Goal: Check status

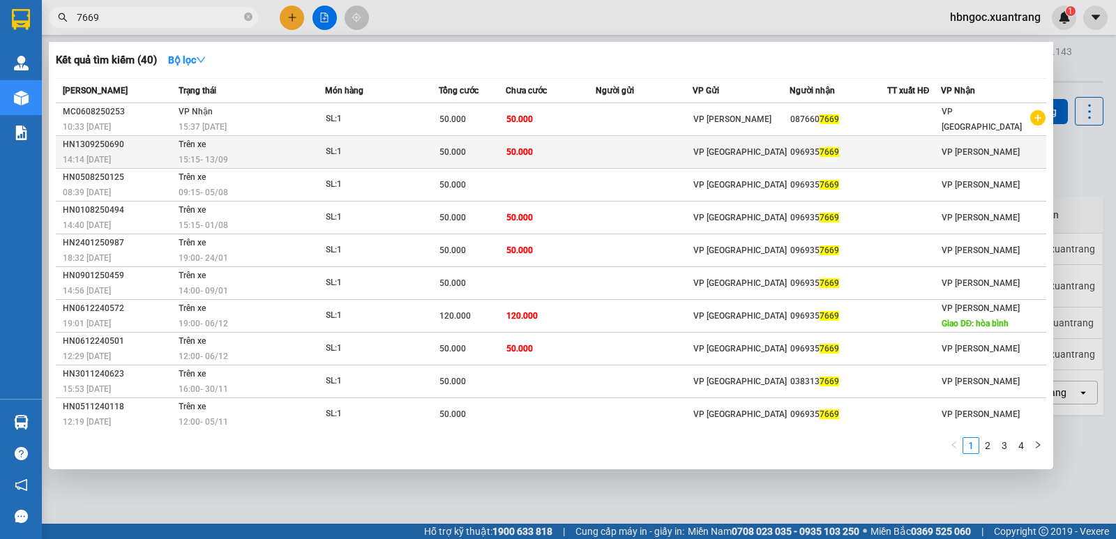
type input "7669"
click at [277, 165] on div "15:15 [DATE]" at bounding box center [251, 159] width 145 height 15
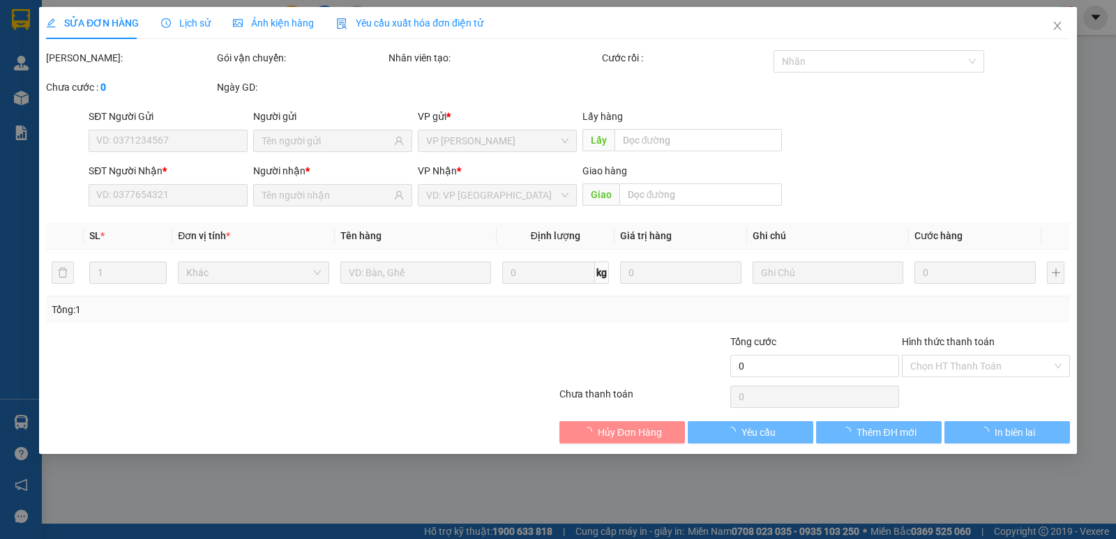
type input "0969357669"
type input "50.000"
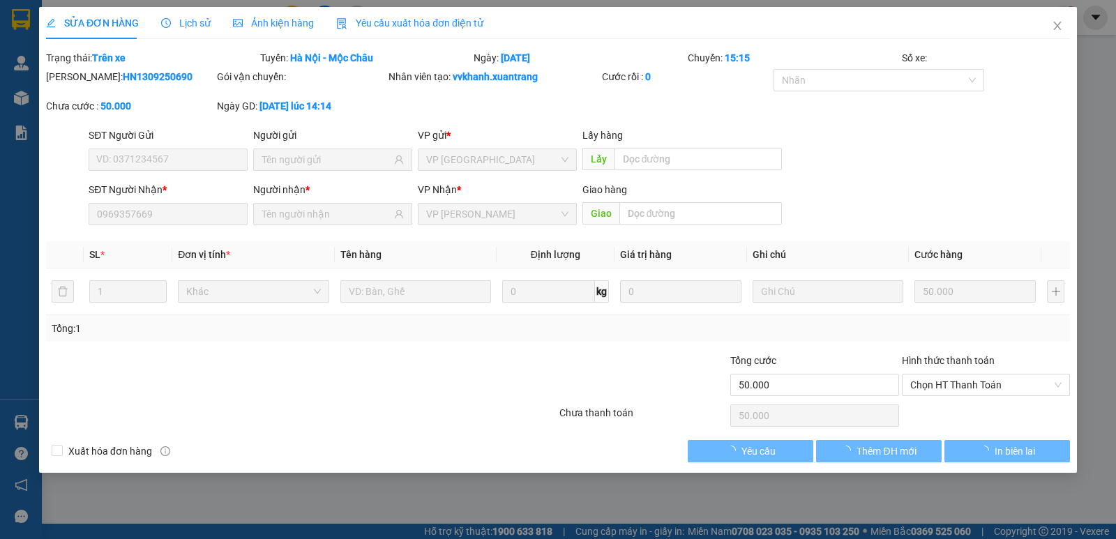
click at [286, 30] on div "Ảnh kiện hàng" at bounding box center [273, 22] width 81 height 15
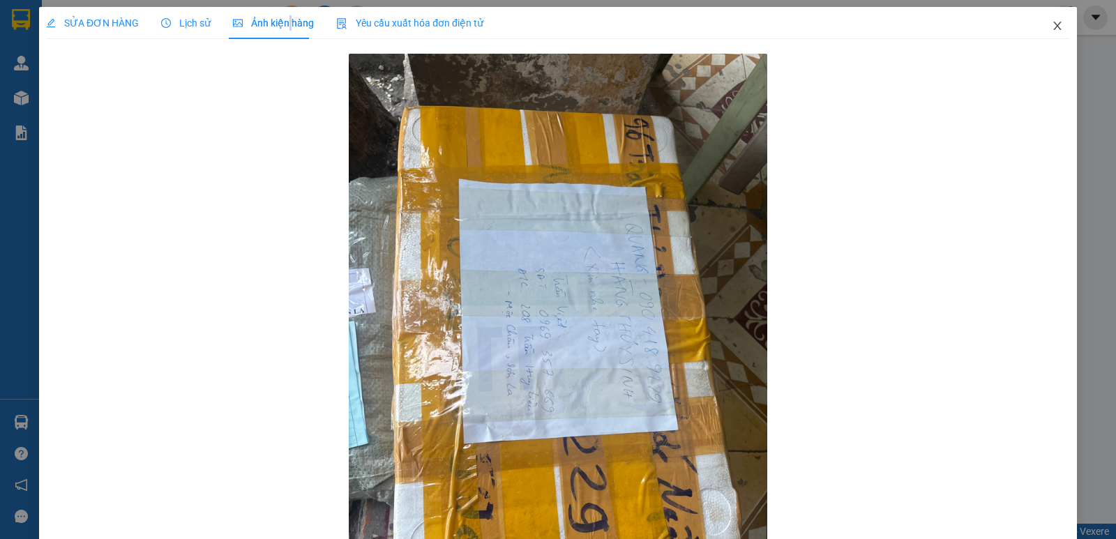
click at [1052, 27] on icon "close" at bounding box center [1057, 25] width 11 height 11
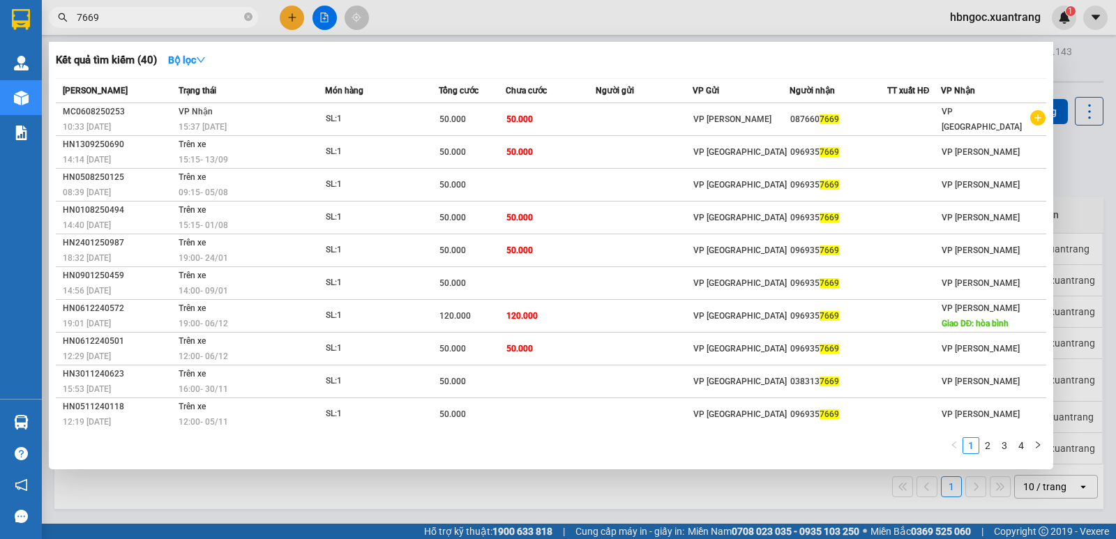
drag, startPoint x: 120, startPoint y: 17, endPoint x: 45, endPoint y: 8, distance: 75.2
click at [41, 15] on section "Kết quả [PERSON_NAME] ( 40 ) Bộ lọc Mã ĐH Trạng thái Món hàng [PERSON_NAME] [PE…" at bounding box center [558, 269] width 1116 height 539
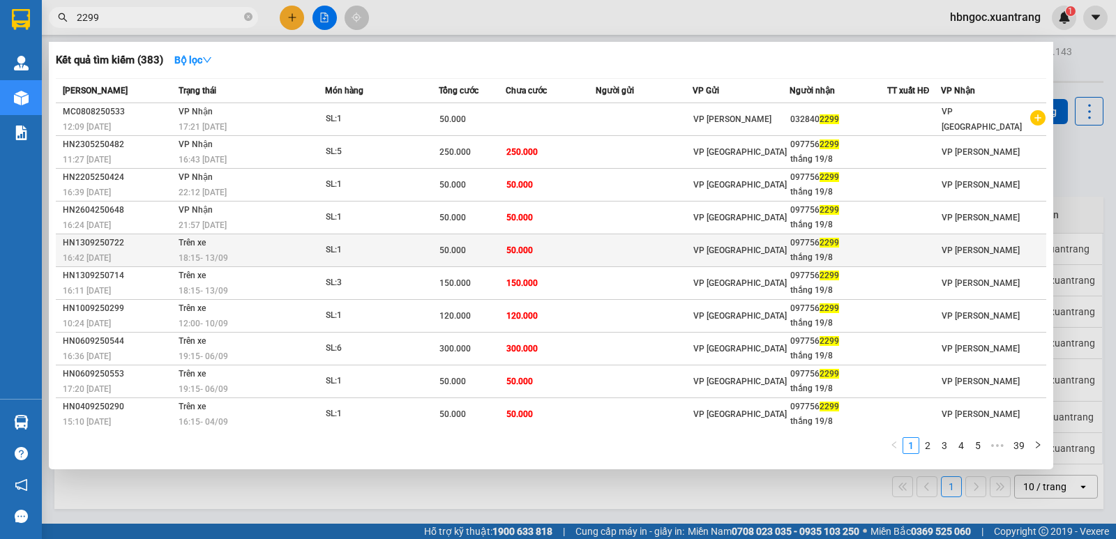
type input "2299"
click at [241, 252] on div "18:15 [DATE]" at bounding box center [251, 257] width 145 height 15
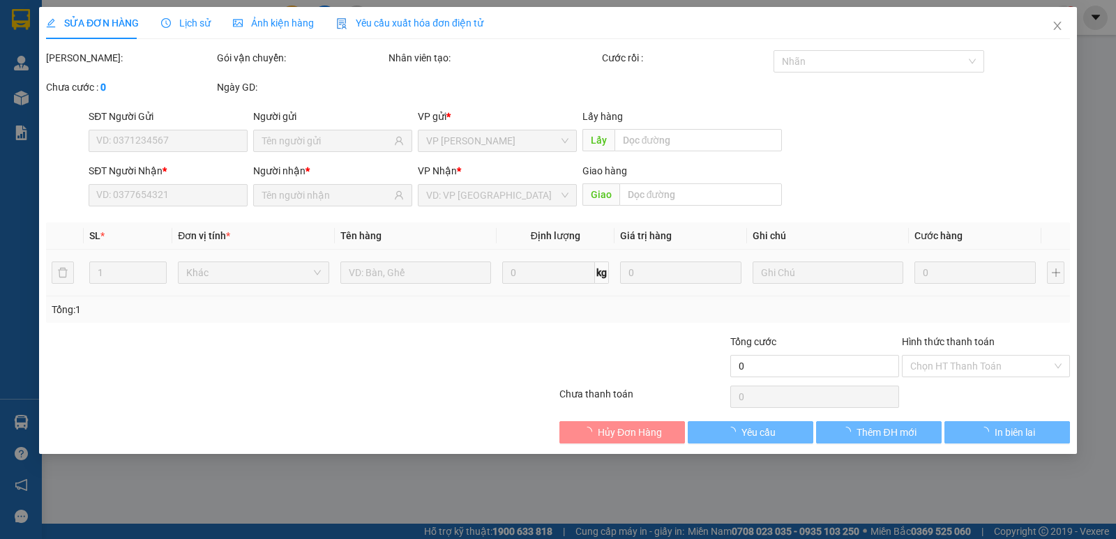
type input "0977562299"
type input "thắng 19/8"
type input "50.000"
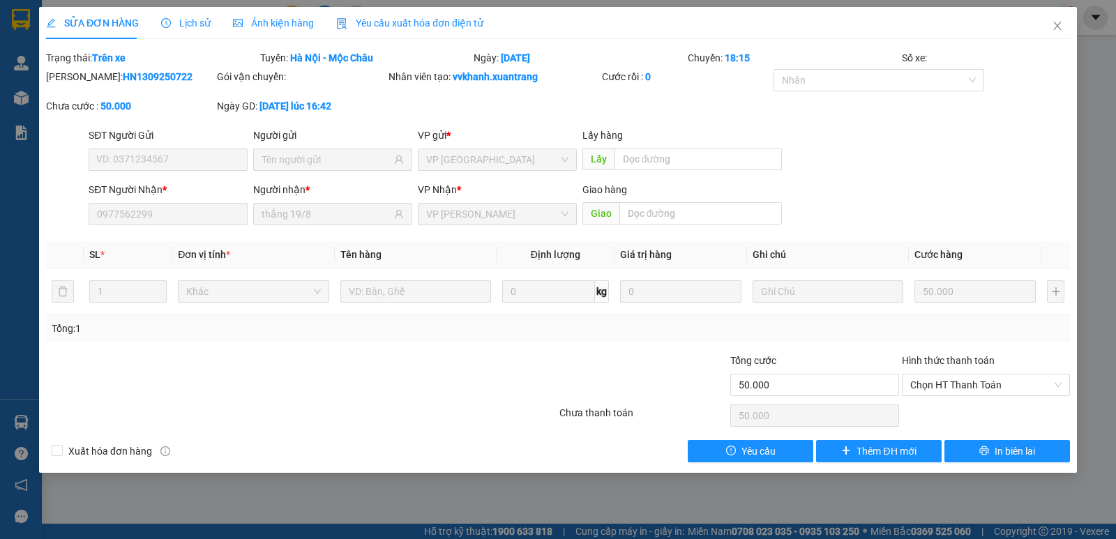
click at [271, 27] on span "Ảnh kiện hàng" at bounding box center [273, 22] width 81 height 11
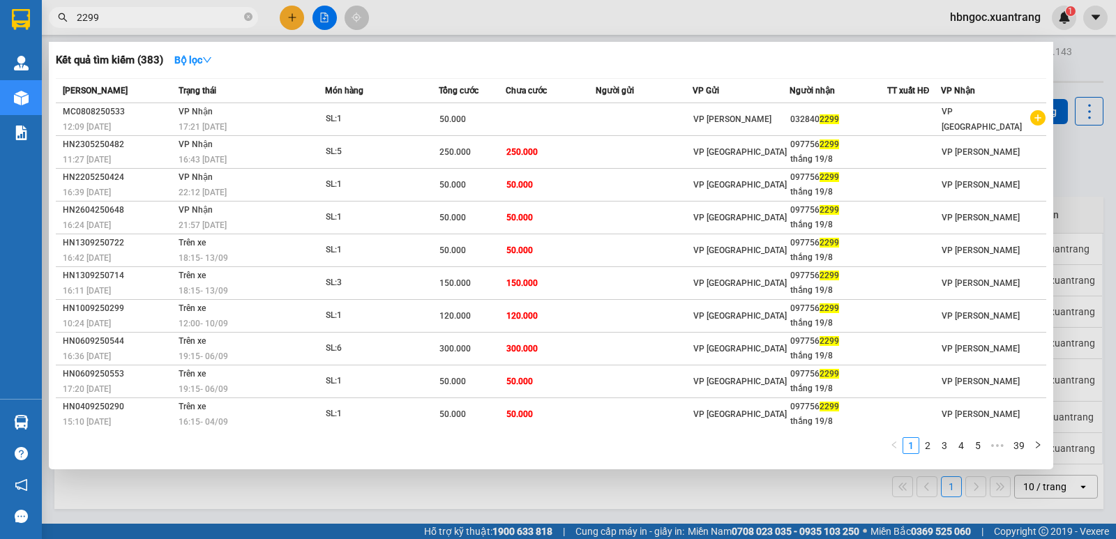
click at [120, 17] on input "2299" at bounding box center [159, 17] width 165 height 15
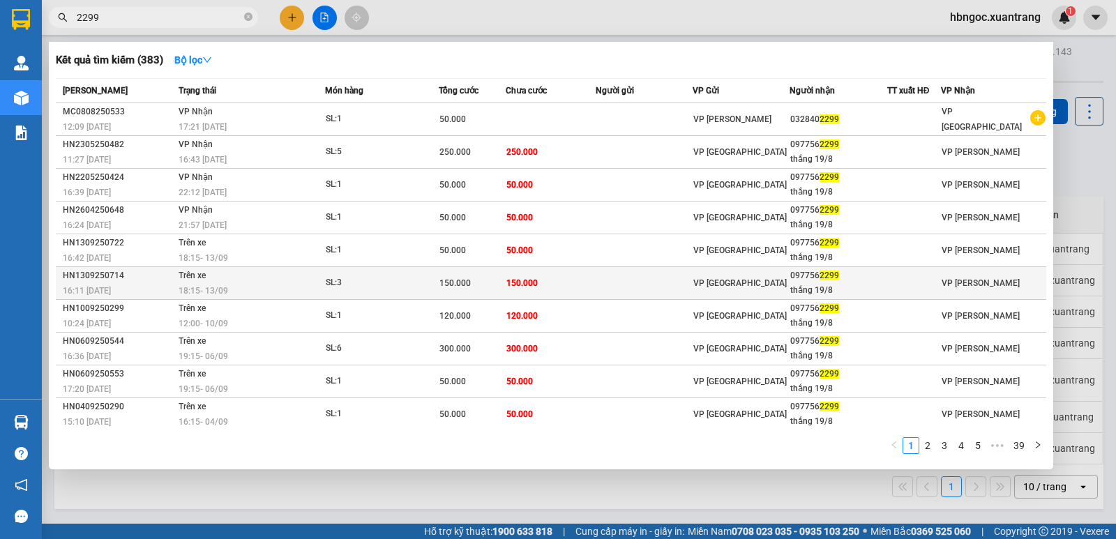
click at [382, 282] on div "SL: 3" at bounding box center [378, 283] width 105 height 15
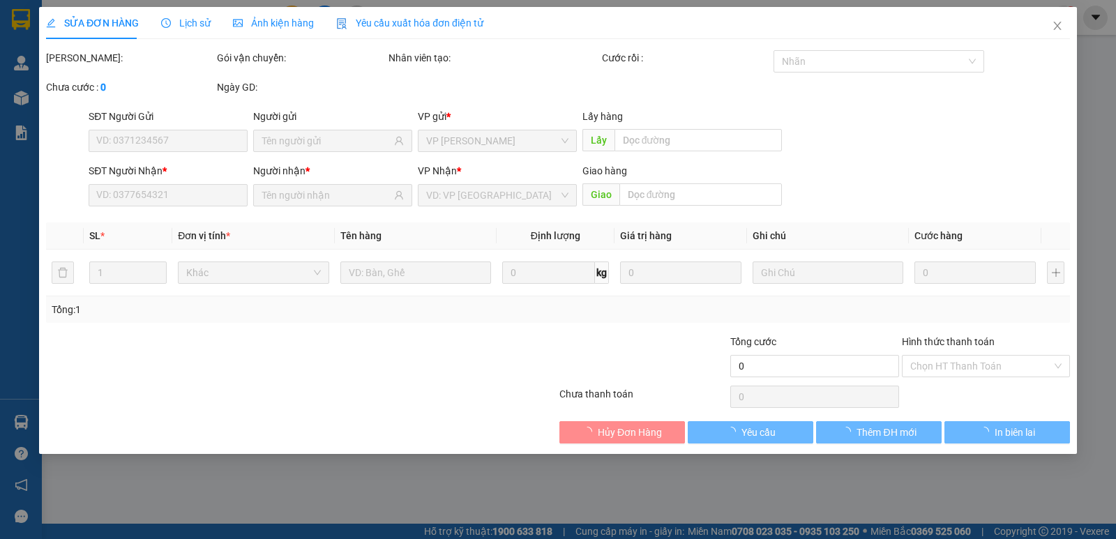
type input "0977562299"
type input "thắng 19/8"
type input "150.000"
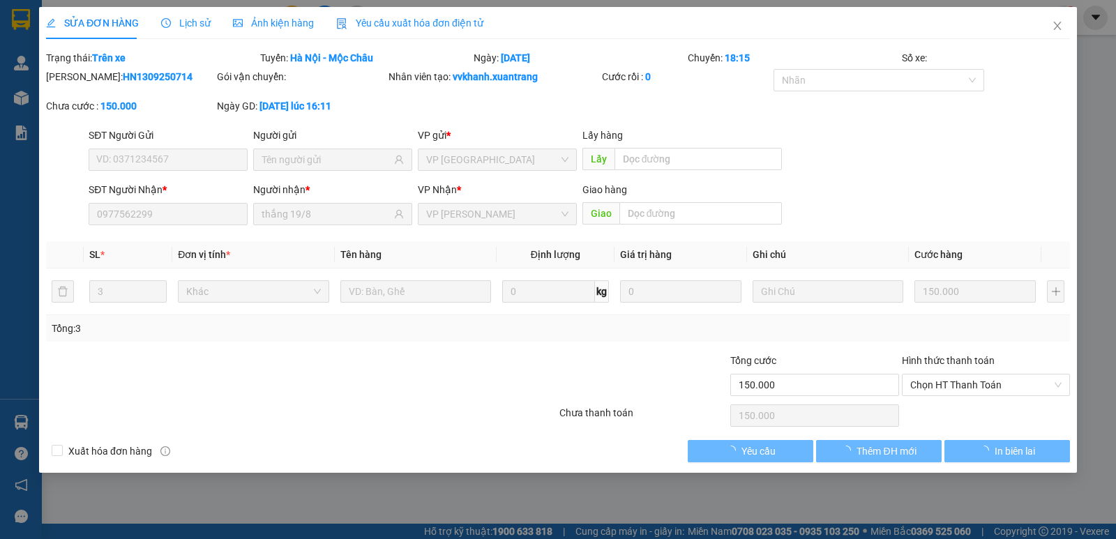
click at [286, 26] on span "Ảnh kiện hàng" at bounding box center [273, 22] width 81 height 11
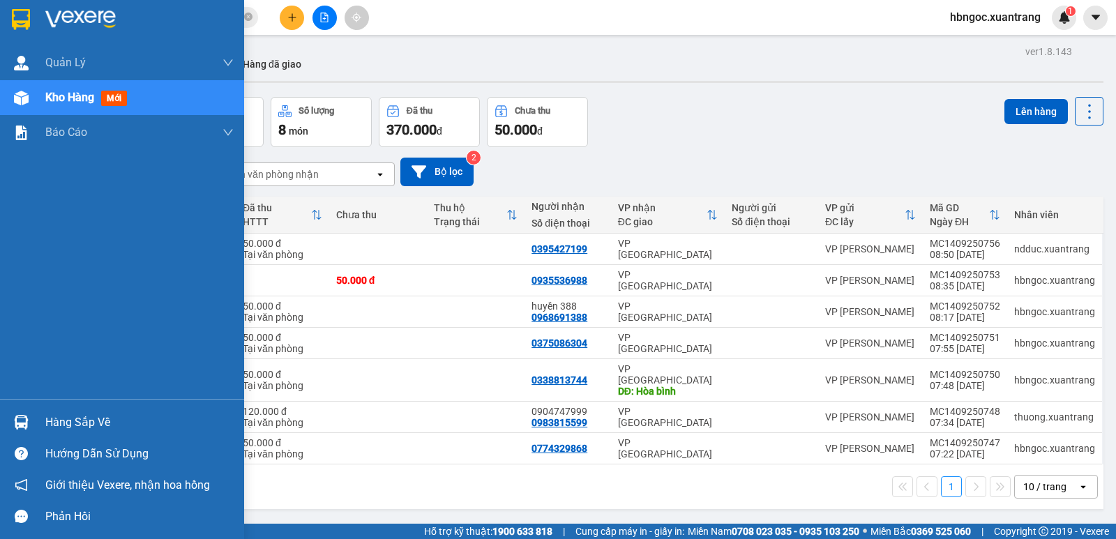
click at [117, 107] on div "Kho hàng mới" at bounding box center [139, 97] width 188 height 35
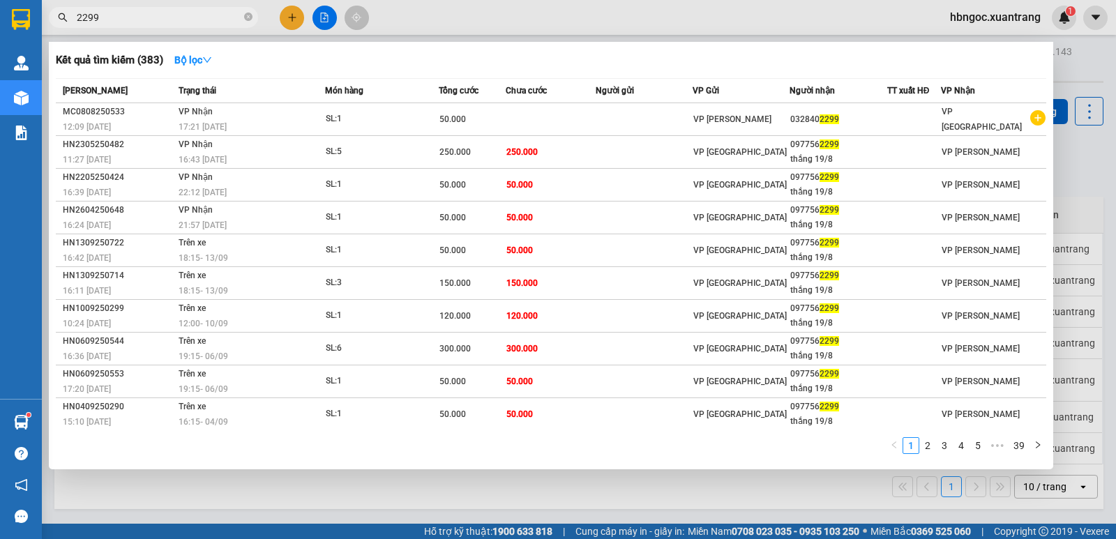
click at [128, 23] on input "2299" at bounding box center [159, 17] width 165 height 15
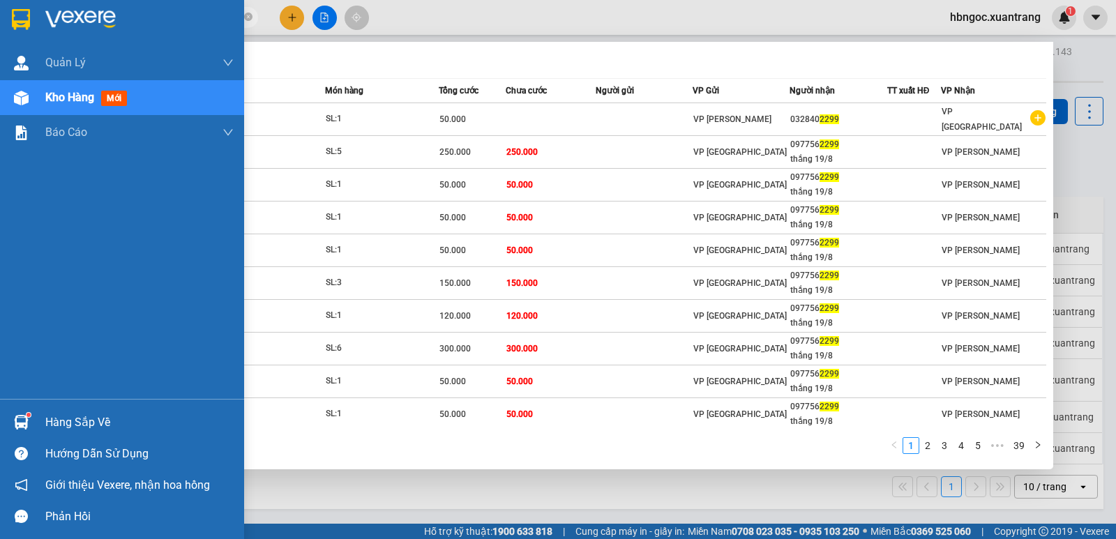
click at [57, 89] on div "Kho hàng mới" at bounding box center [139, 97] width 188 height 35
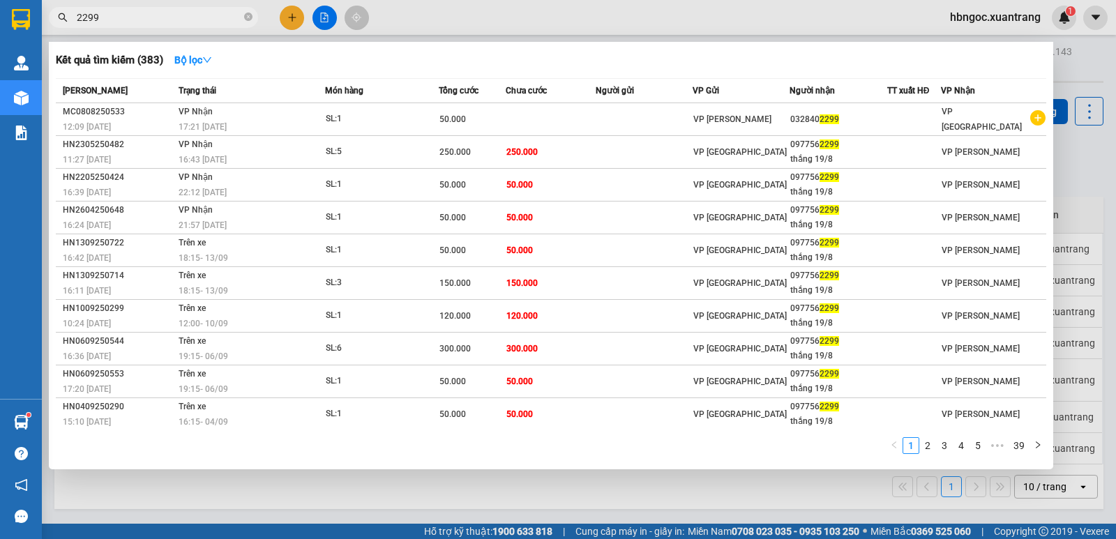
click at [1062, 61] on div at bounding box center [558, 269] width 1116 height 539
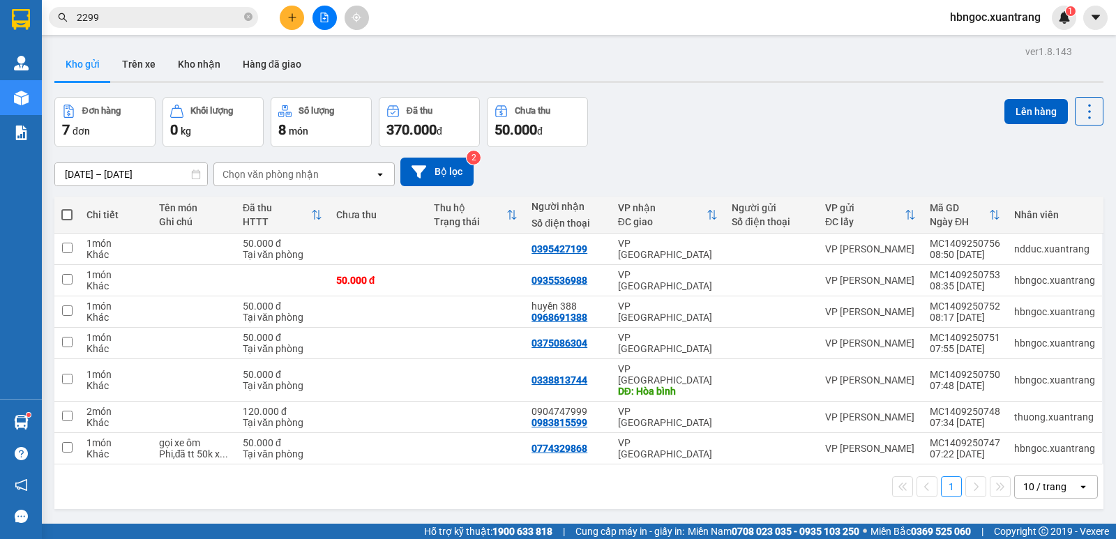
click at [96, 63] on button "Kho gửi" at bounding box center [82, 63] width 57 height 33
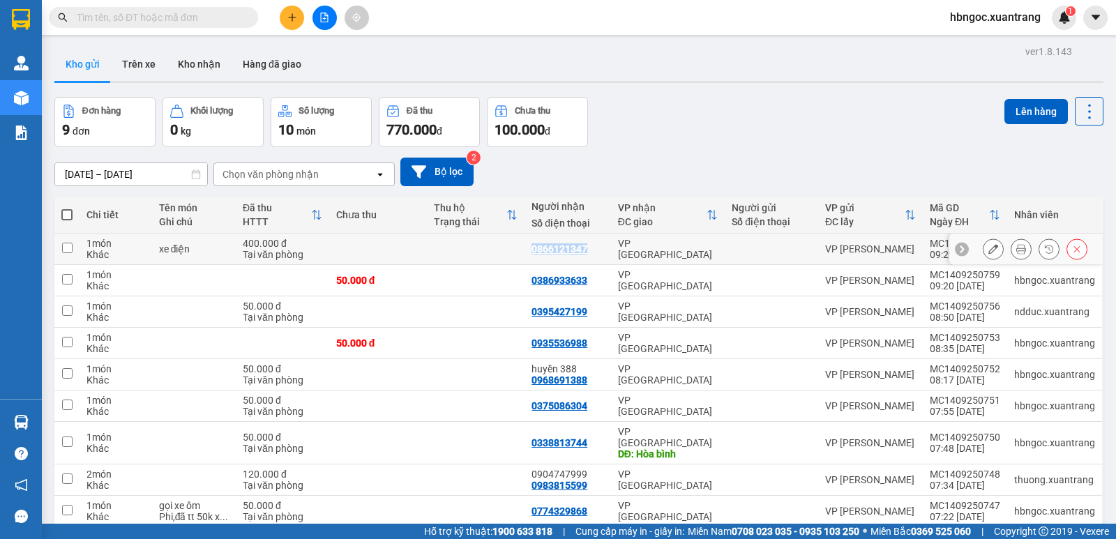
drag, startPoint x: 589, startPoint y: 254, endPoint x: 531, endPoint y: 251, distance: 58.7
click at [532, 251] on div "0866121347" at bounding box center [568, 248] width 73 height 11
checkbox input "true"
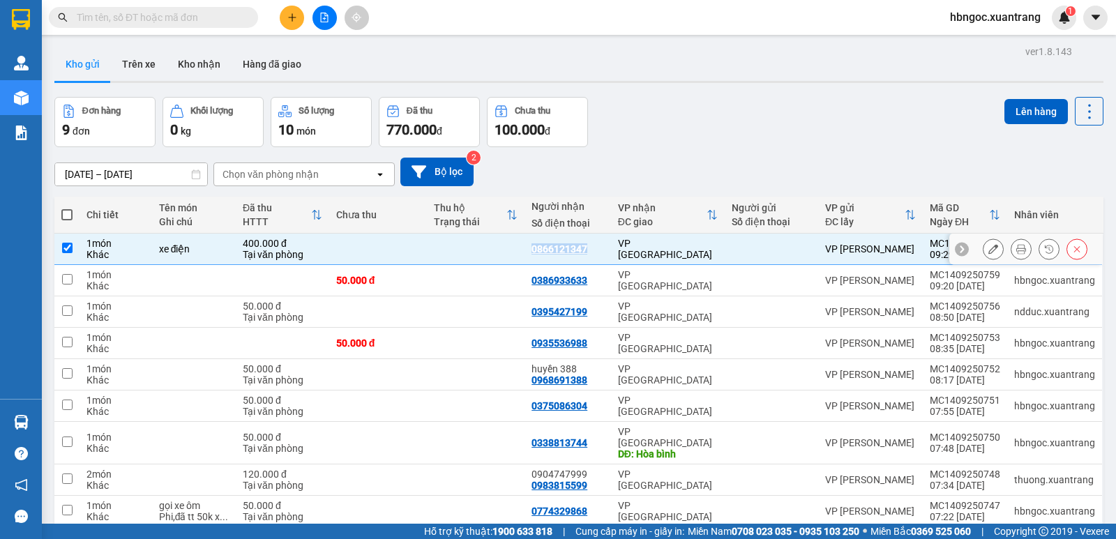
copy div "0866121347"
